Goal: Task Accomplishment & Management: Use online tool/utility

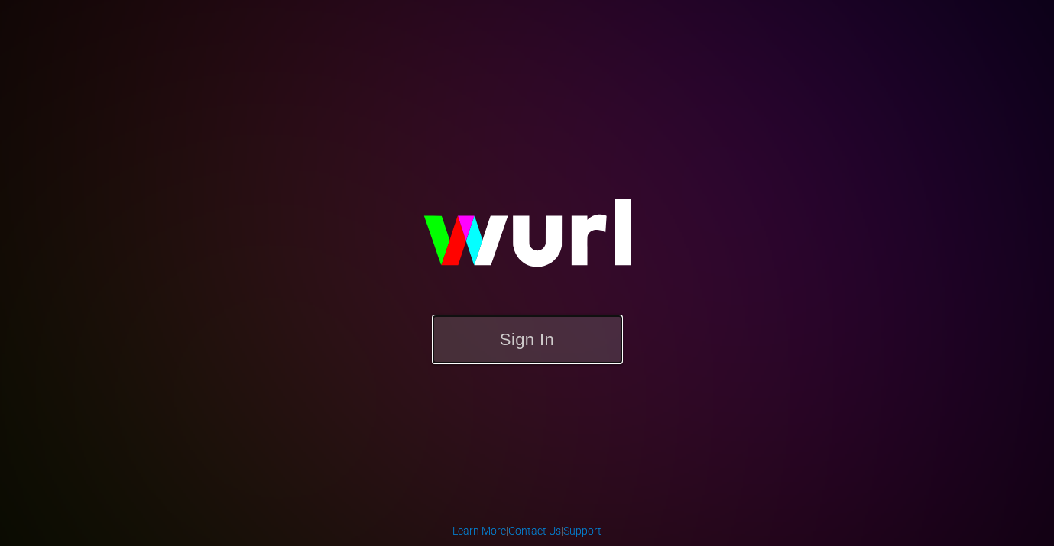
click at [499, 359] on button "Sign In" at bounding box center [527, 340] width 191 height 50
click at [536, 339] on button "Sign In" at bounding box center [527, 340] width 191 height 50
click at [350, 150] on div "Sign In" at bounding box center [527, 273] width 355 height 247
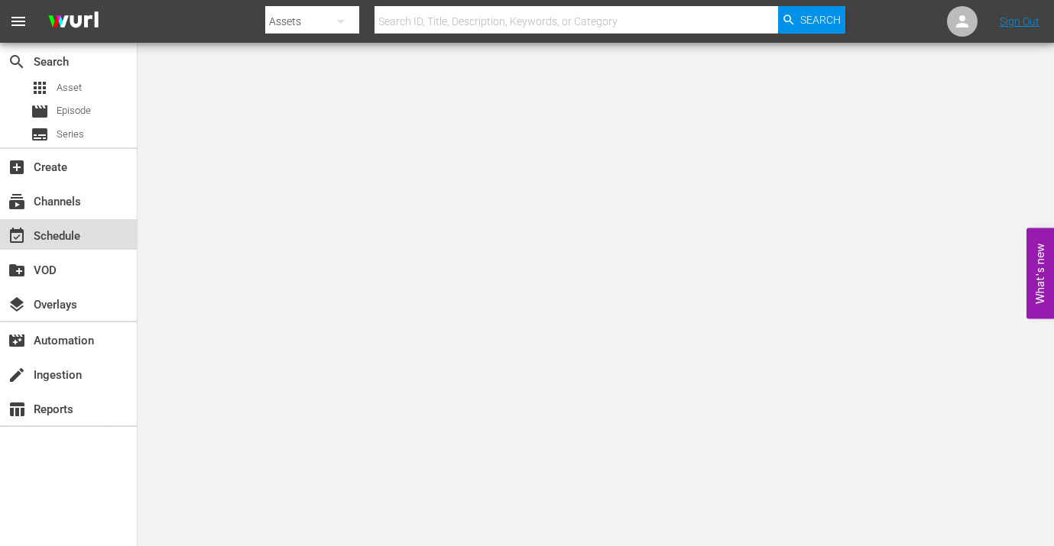
click at [34, 219] on div "event_available Schedule" at bounding box center [68, 234] width 137 height 31
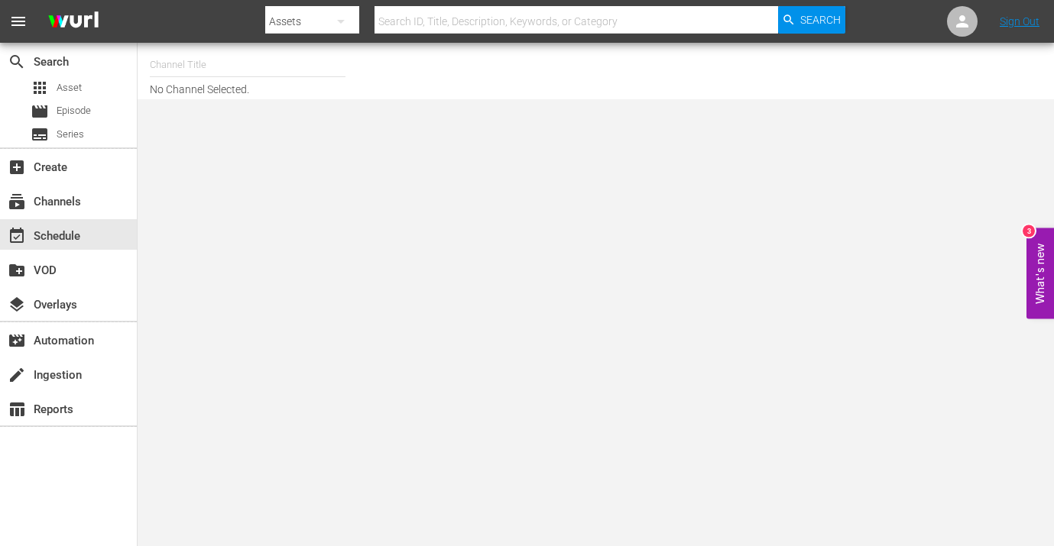
click at [260, 56] on input "text" at bounding box center [248, 65] width 196 height 37
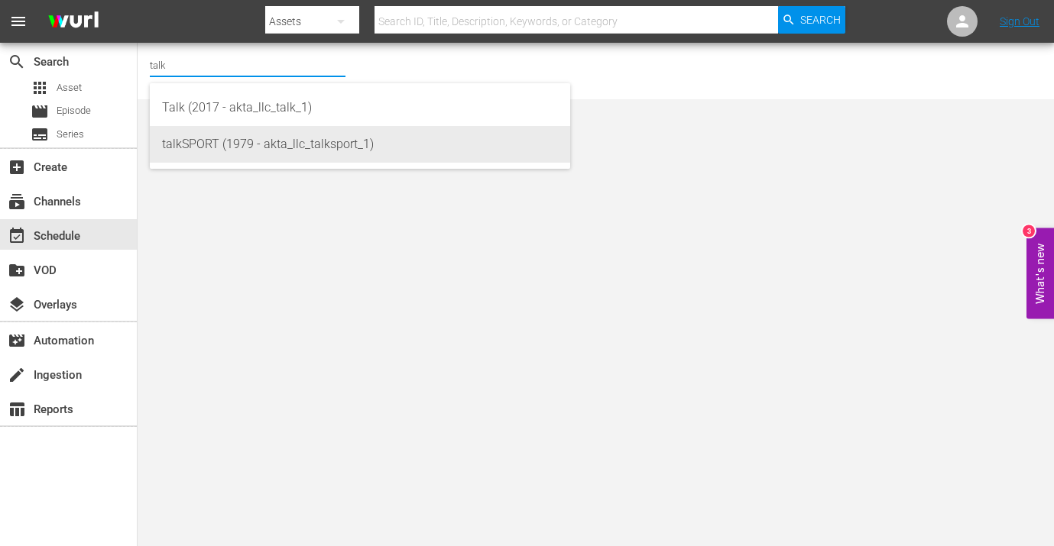
click at [259, 144] on div "talkSPORT (1979 - akta_llc_talksport_1)" at bounding box center [360, 144] width 396 height 37
type input "talkSPORT (1979 - akta_llc_talksport_1)"
